Goal: Transaction & Acquisition: Purchase product/service

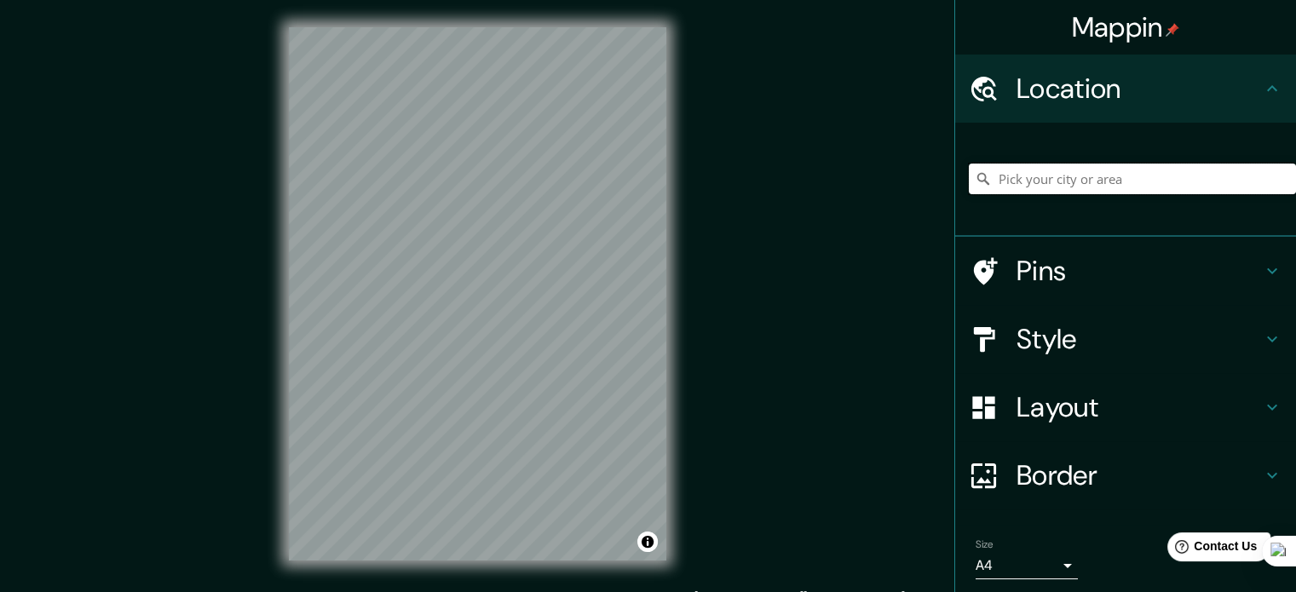
click at [1020, 185] on input "Pick your city or area" at bounding box center [1132, 179] width 327 height 31
type input "Cusco, Departamento de Cusco, Perú"
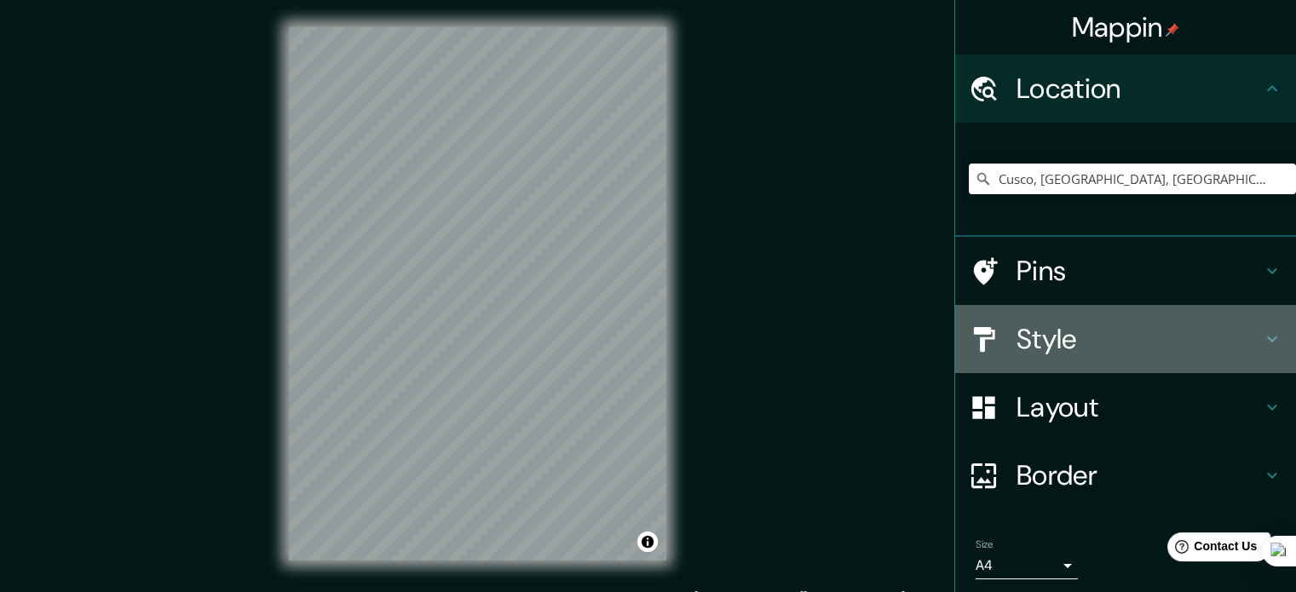
click at [1027, 339] on h4 "Style" at bounding box center [1139, 339] width 245 height 34
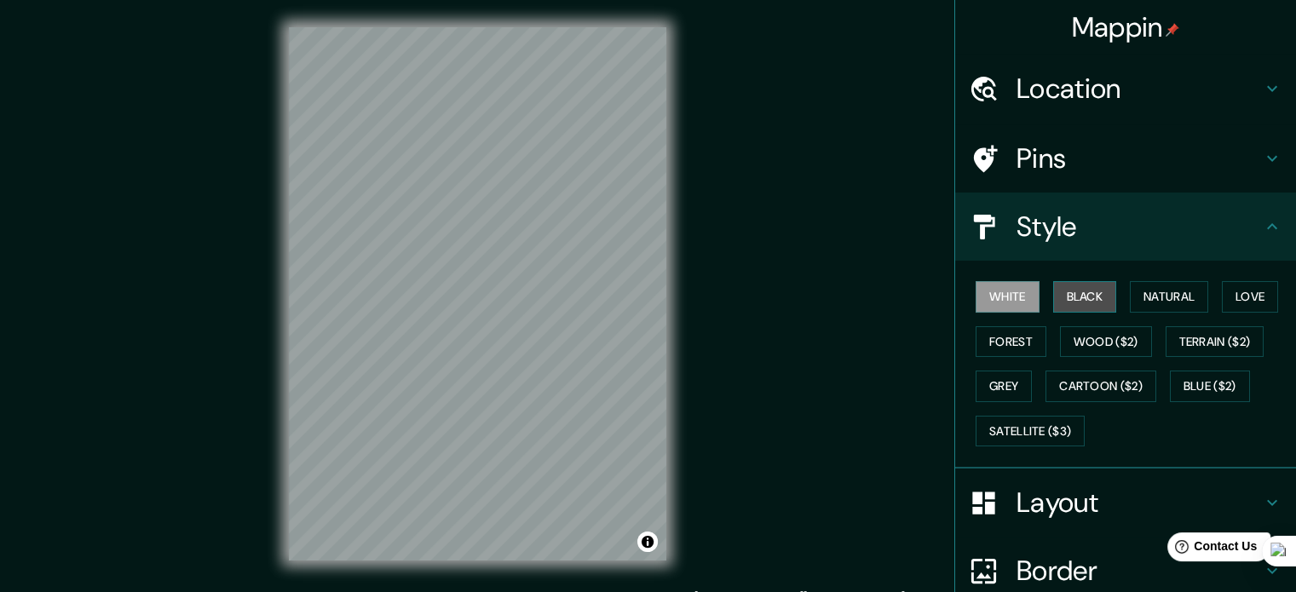
click at [1065, 309] on button "Black" at bounding box center [1085, 297] width 64 height 32
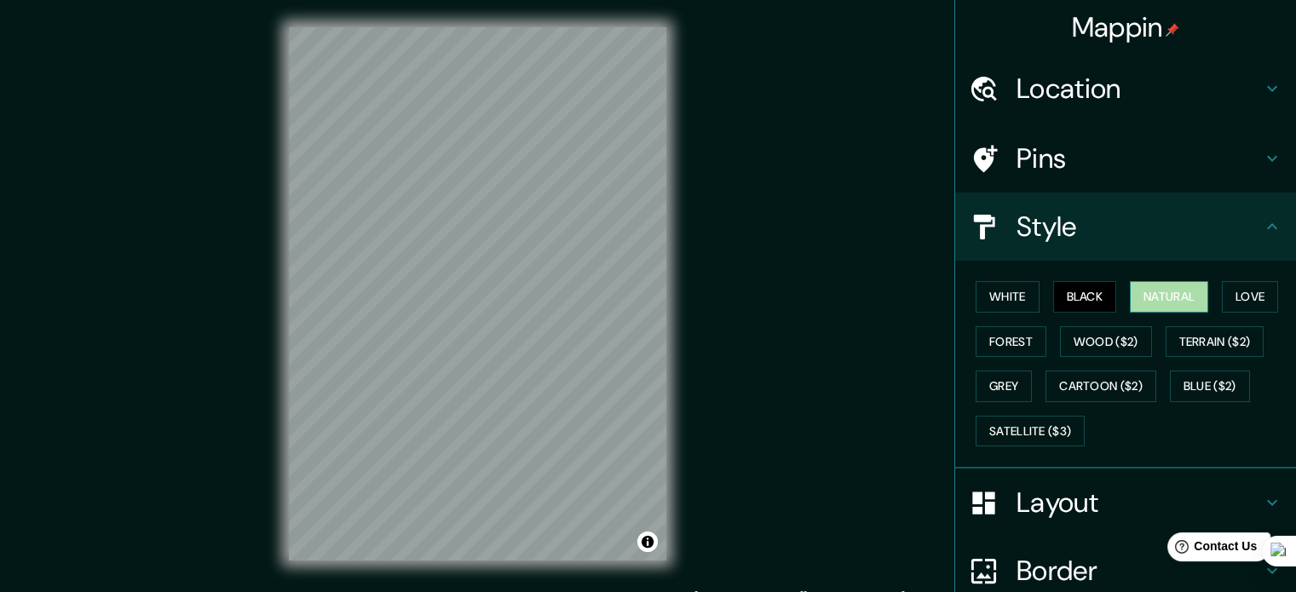
click at [1143, 303] on button "Natural" at bounding box center [1169, 297] width 78 height 32
click at [1081, 306] on button "Black" at bounding box center [1085, 297] width 64 height 32
click at [255, 350] on div "Mappin Location Cusco, Departamento de Cusco, Perú Cusco Departamento de Cusco,…" at bounding box center [648, 307] width 1296 height 615
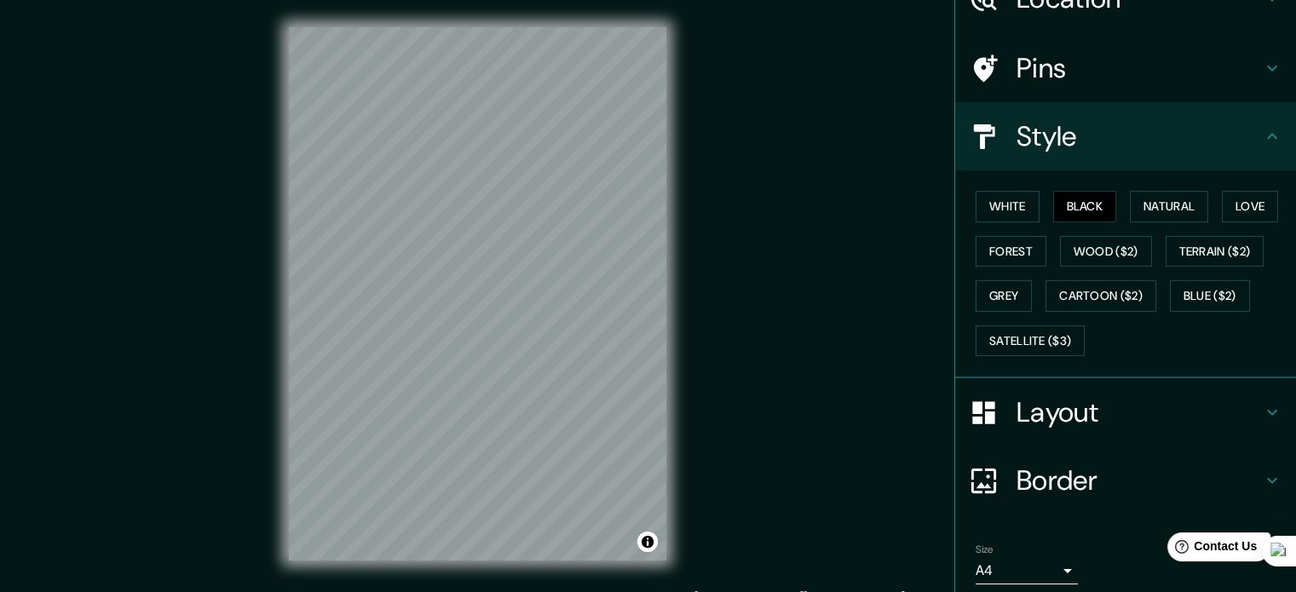
scroll to position [152, 0]
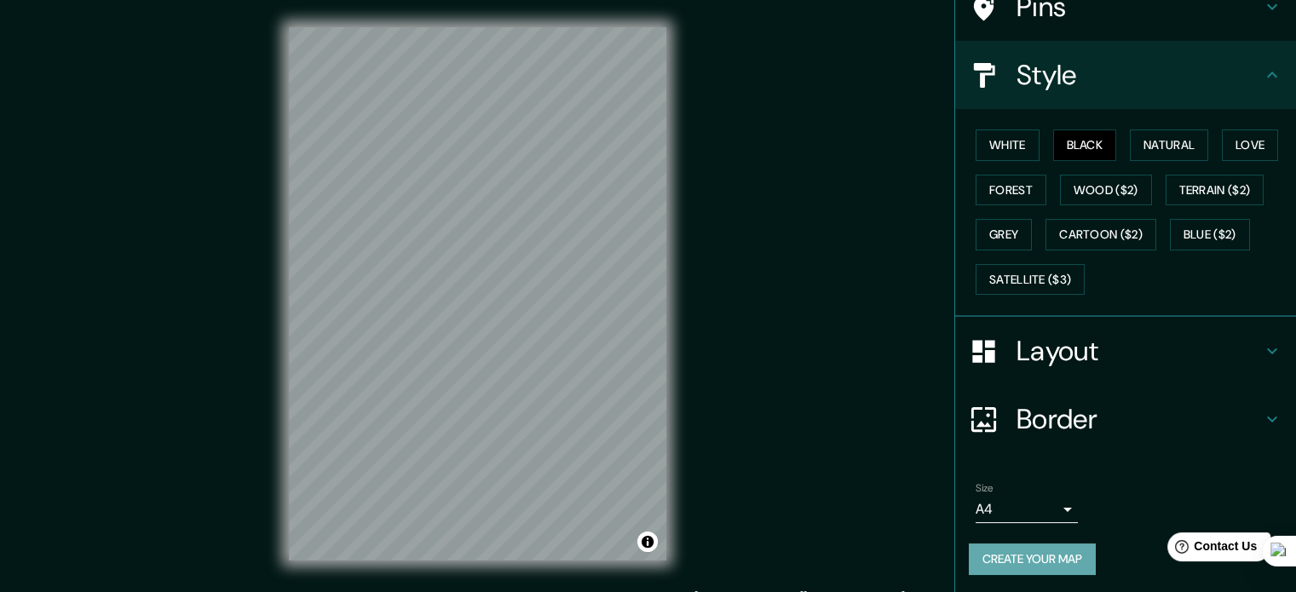
click at [1006, 553] on button "Create your map" at bounding box center [1032, 560] width 127 height 32
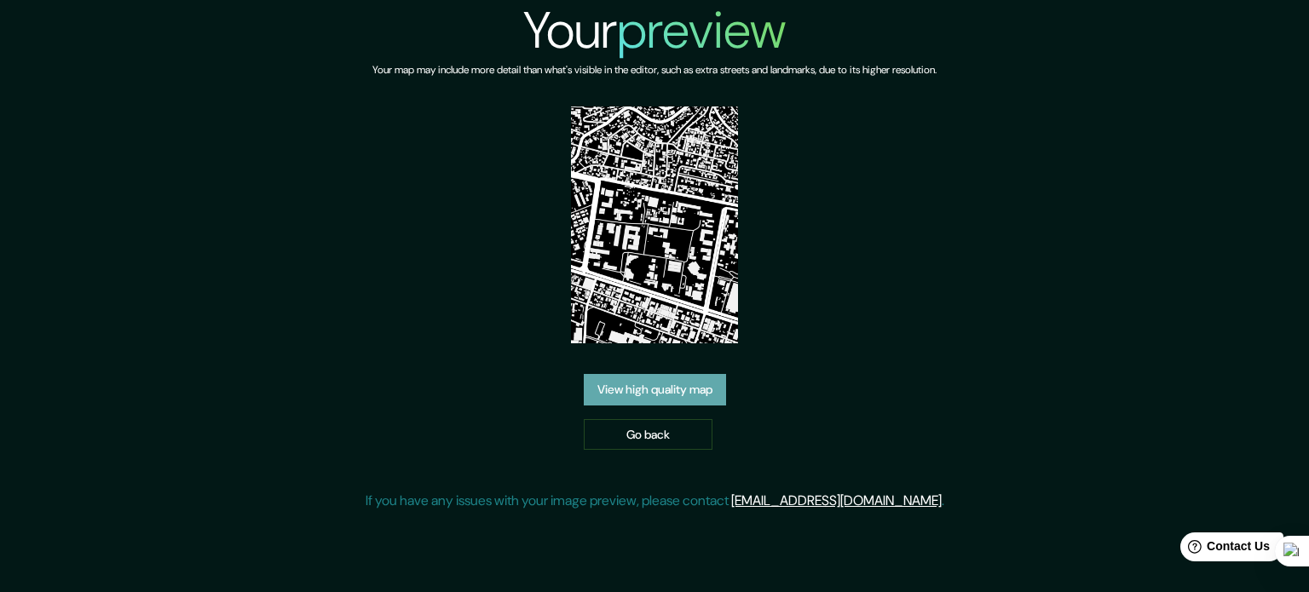
click at [677, 374] on link "View high quality map" at bounding box center [655, 390] width 142 height 32
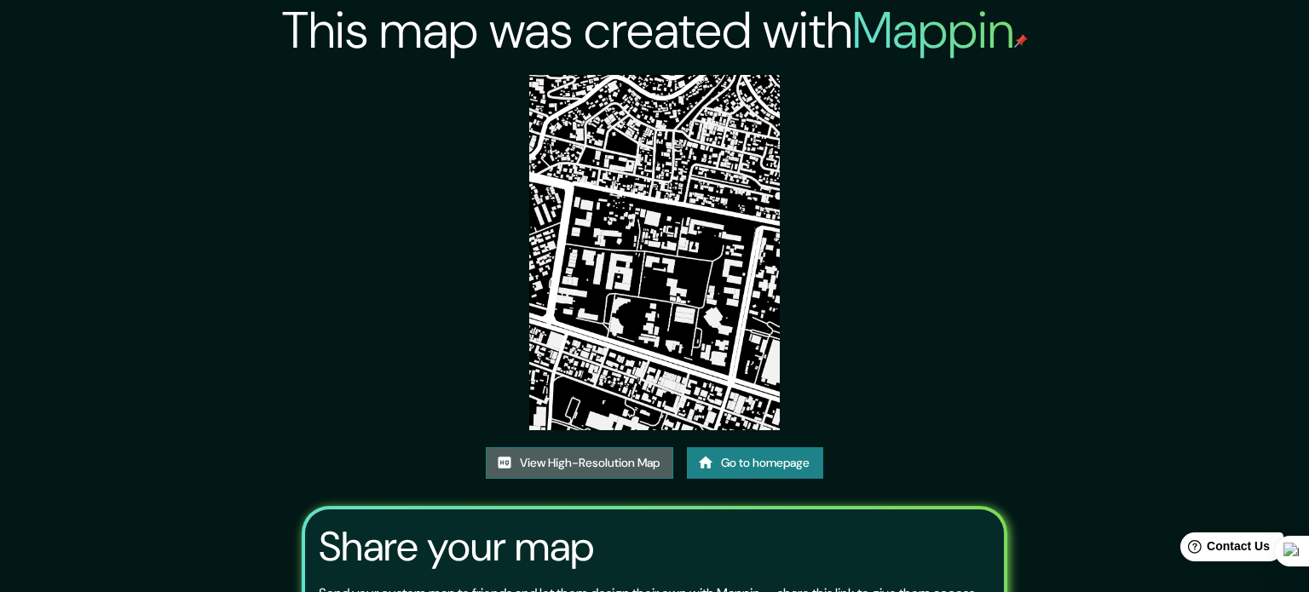
click at [608, 447] on link "View High-Resolution Map" at bounding box center [579, 463] width 187 height 32
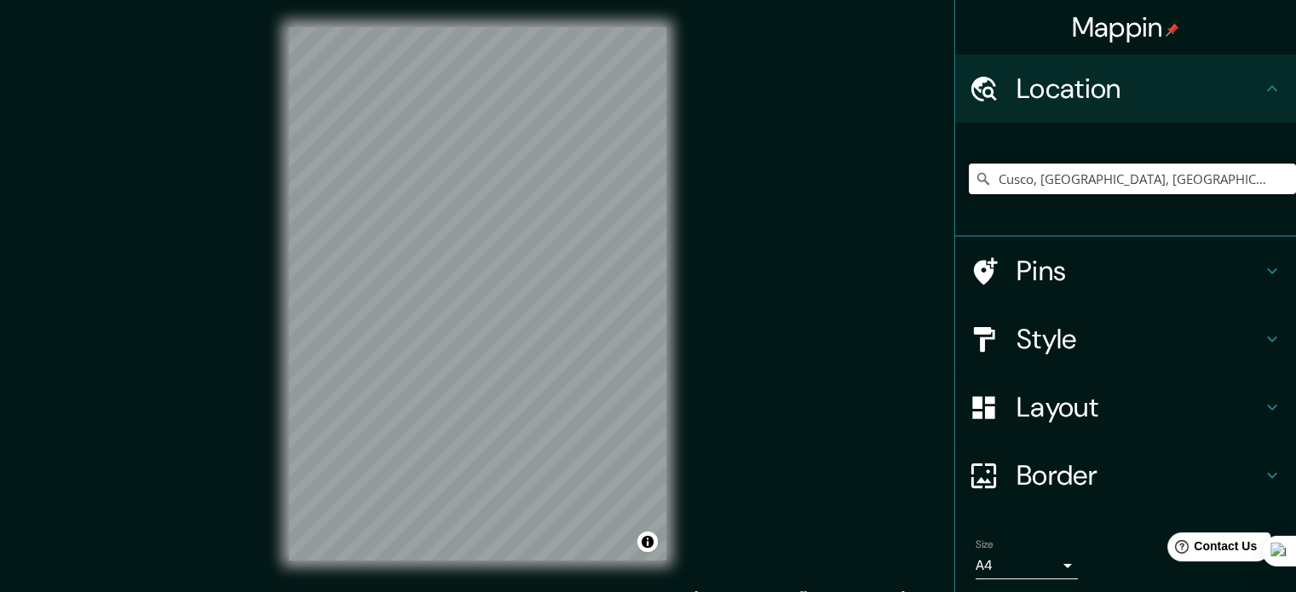
click at [1080, 185] on input "Cusco, Departamento de Cusco, Perú" at bounding box center [1132, 179] width 327 height 31
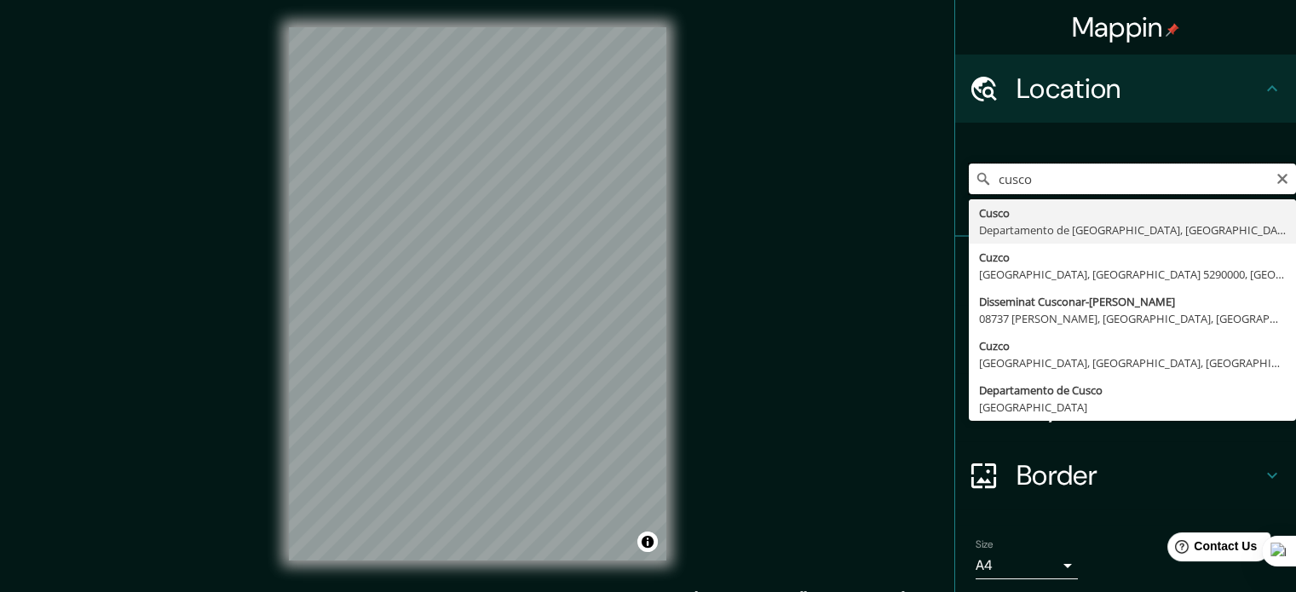
type input "Cusco, Departamento de Cusco, Perú"
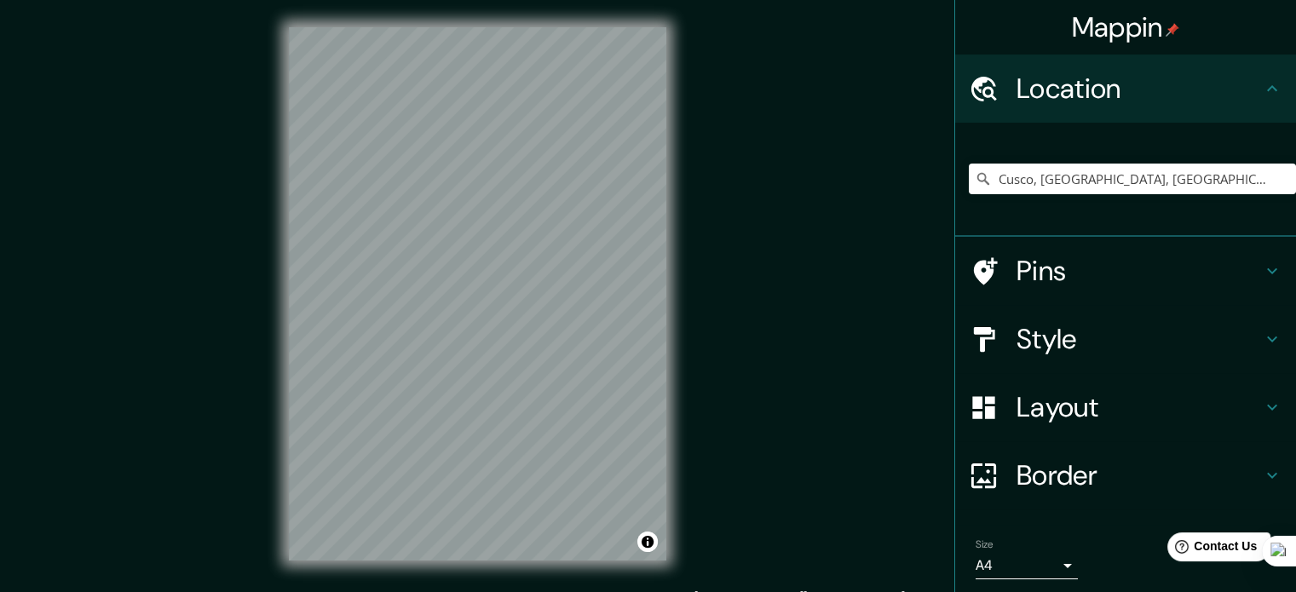
click at [1057, 343] on h4 "Style" at bounding box center [1139, 339] width 245 height 34
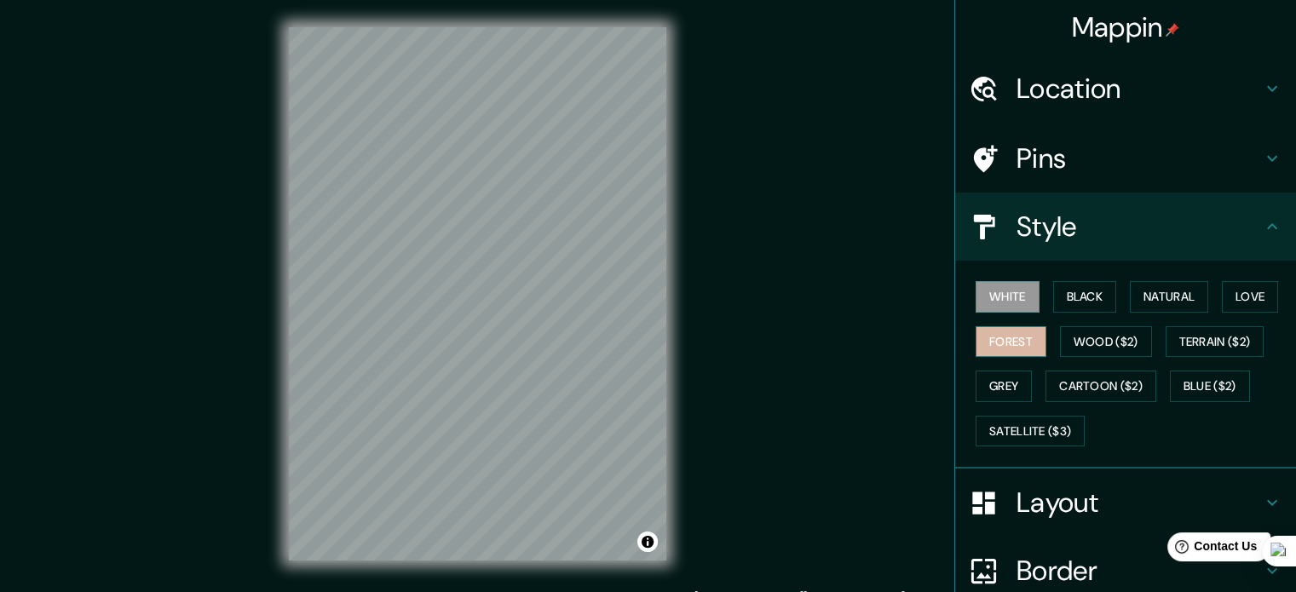
click at [1001, 336] on button "Forest" at bounding box center [1011, 342] width 71 height 32
click at [1000, 396] on button "Grey" at bounding box center [1004, 387] width 56 height 32
click at [1007, 285] on button "White" at bounding box center [1008, 297] width 64 height 32
click at [1058, 297] on button "Black" at bounding box center [1085, 297] width 64 height 32
